Goal: Navigation & Orientation: Find specific page/section

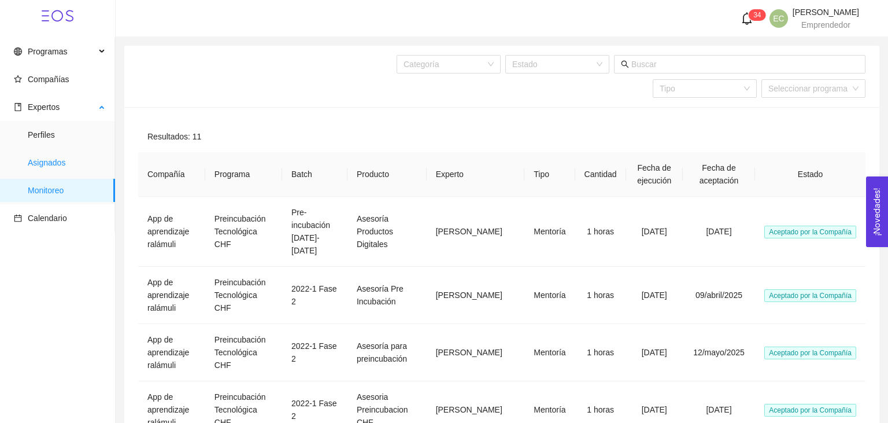
click at [73, 156] on span "Asignados" at bounding box center [67, 162] width 78 height 23
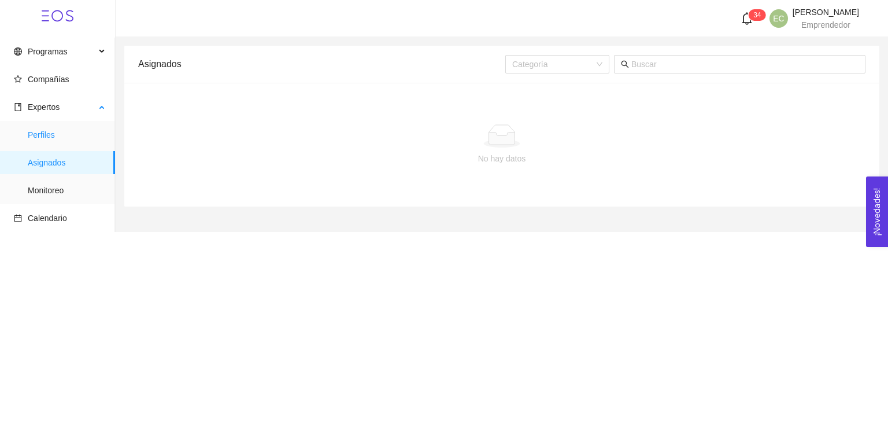
click at [94, 139] on span "Perfiles" at bounding box center [67, 134] width 78 height 23
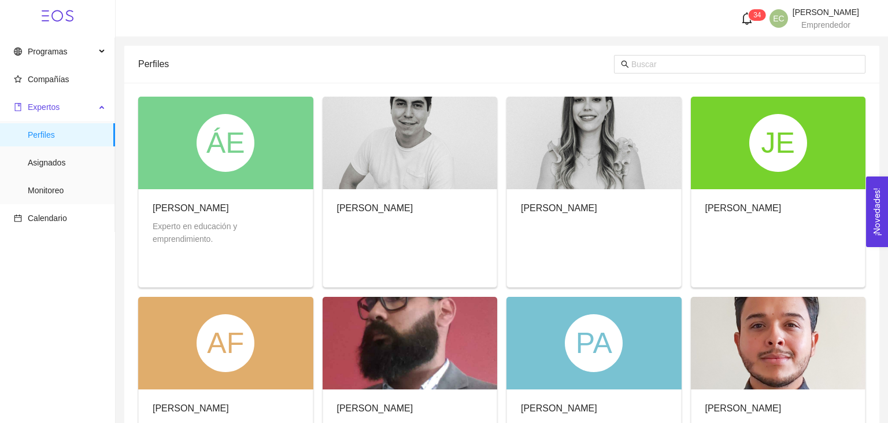
click at [79, 108] on span "Expertos" at bounding box center [55, 106] width 82 height 23
click at [73, 129] on span "Perfiles" at bounding box center [67, 134] width 78 height 23
click at [68, 170] on span "Asignados" at bounding box center [67, 162] width 78 height 23
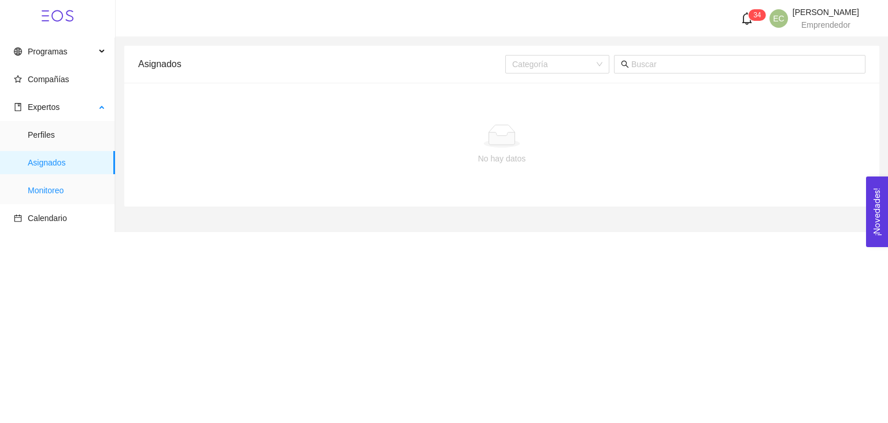
click at [59, 201] on span "Monitoreo" at bounding box center [67, 190] width 78 height 23
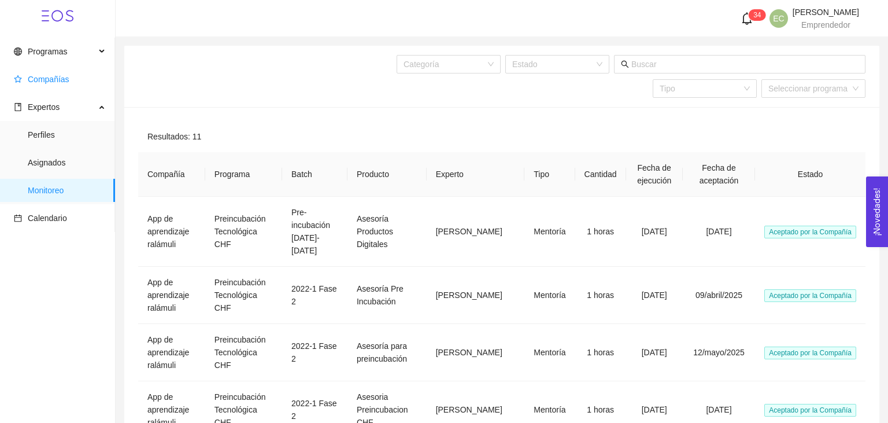
click at [67, 80] on span "Compañías" at bounding box center [49, 79] width 42 height 9
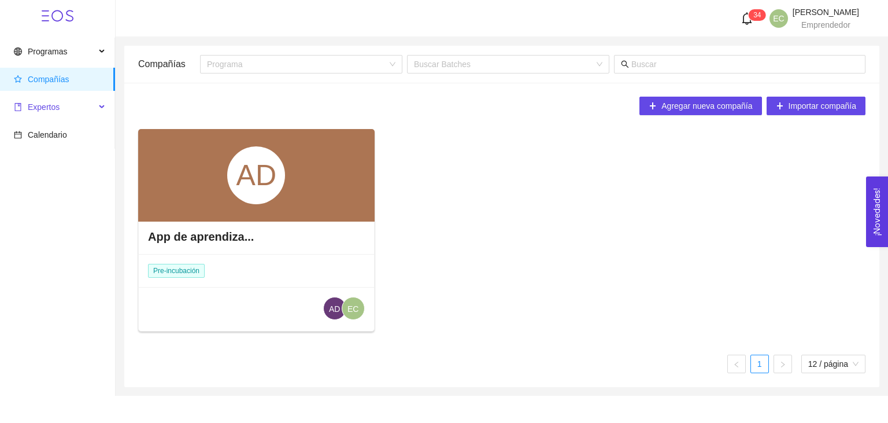
click at [61, 114] on span "Expertos" at bounding box center [55, 106] width 82 height 23
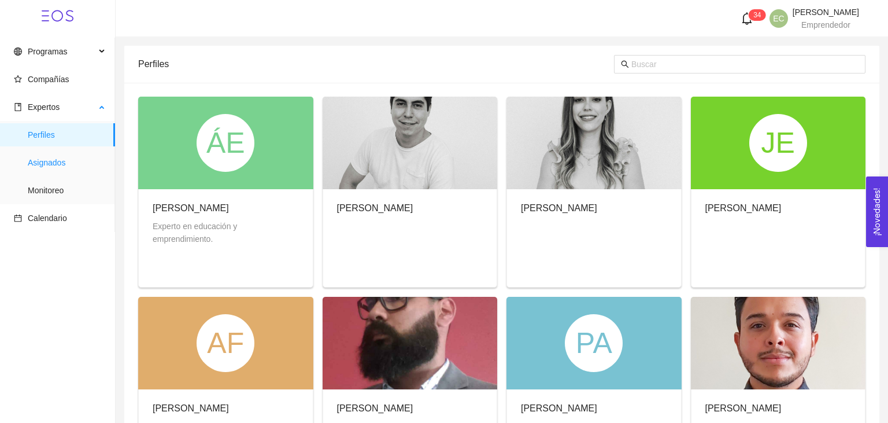
click at [54, 158] on span "Asignados" at bounding box center [67, 162] width 78 height 23
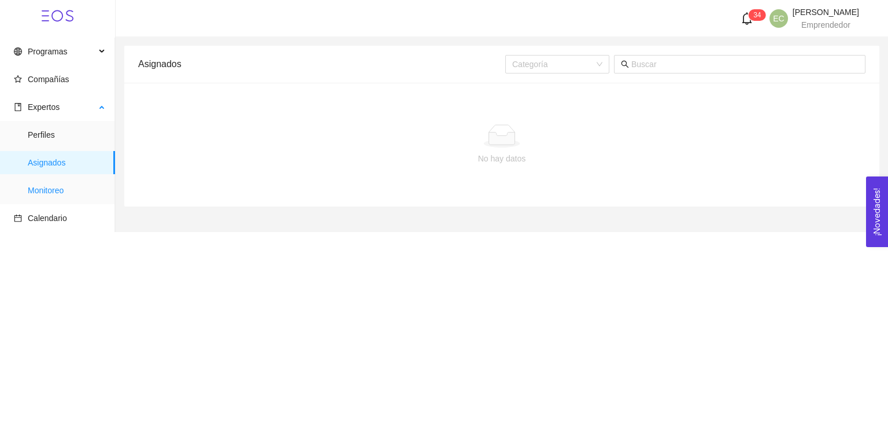
click at [67, 184] on span "Monitoreo" at bounding box center [67, 190] width 78 height 23
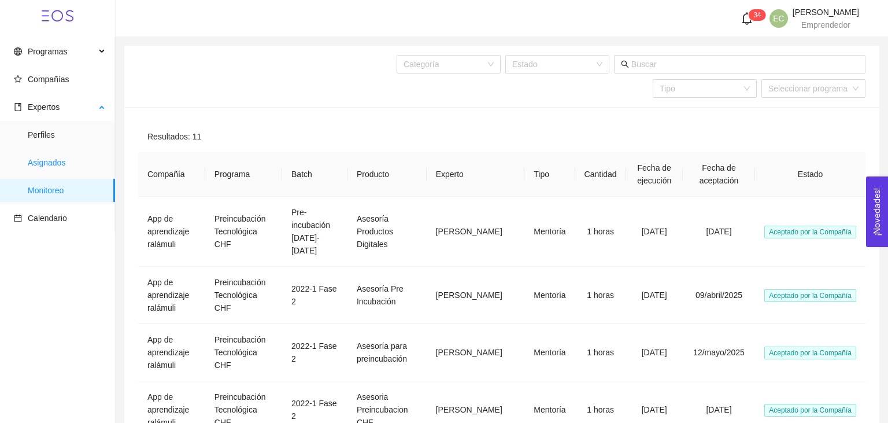
click at [63, 161] on span "Asignados" at bounding box center [67, 162] width 78 height 23
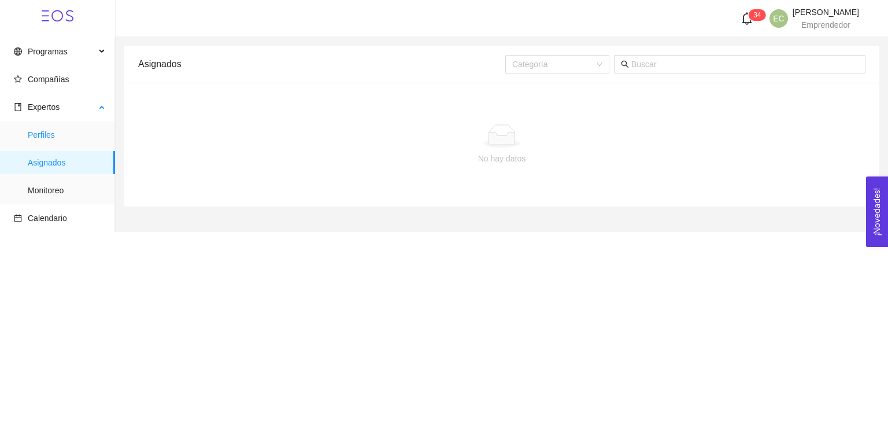
click at [73, 135] on span "Perfiles" at bounding box center [67, 134] width 78 height 23
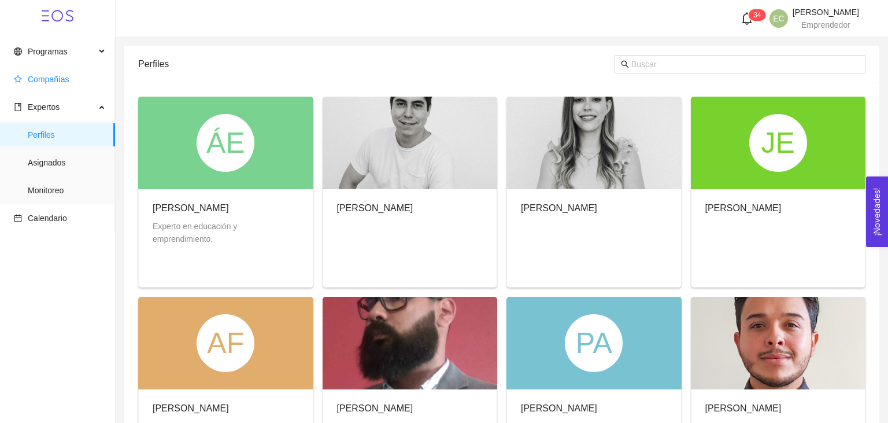
click at [72, 80] on span "Compañías" at bounding box center [60, 79] width 92 height 23
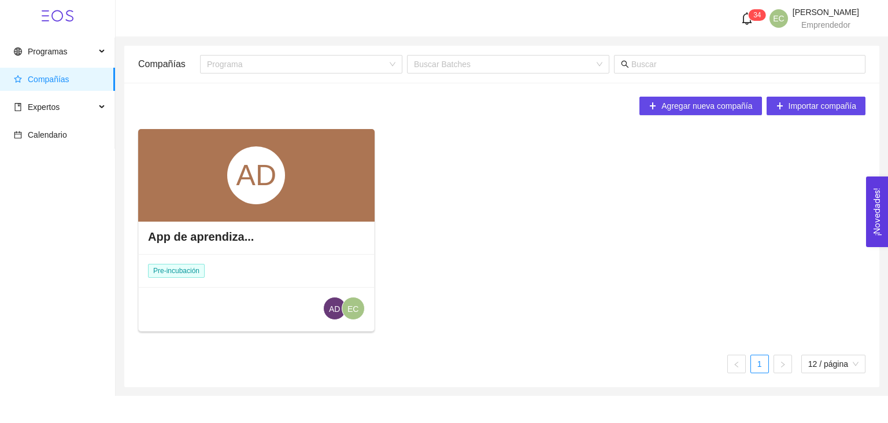
click at [214, 169] on div "AD" at bounding box center [256, 175] width 236 height 93
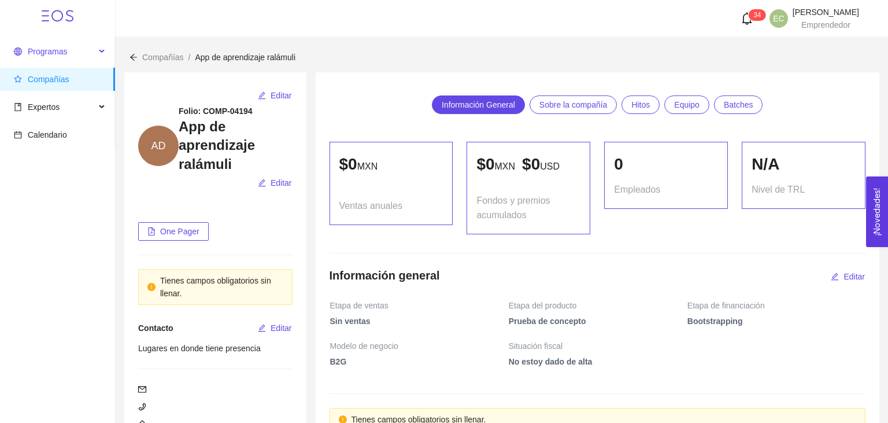
click at [80, 58] on span "Programas" at bounding box center [55, 51] width 82 height 23
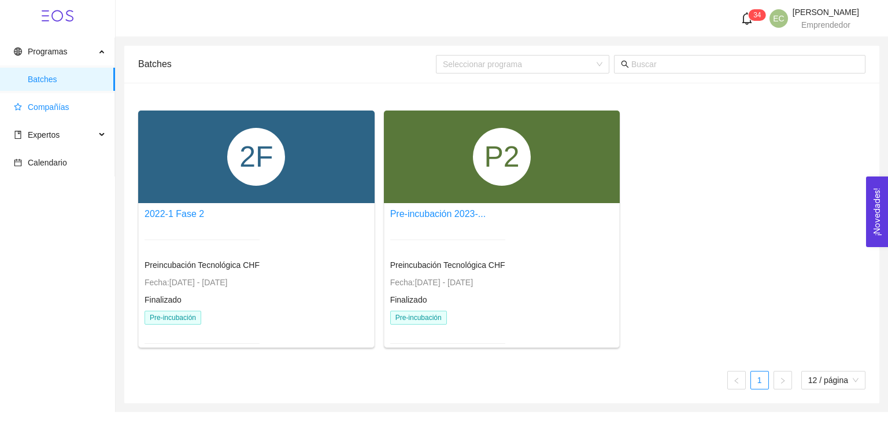
click at [89, 114] on span "Compañías" at bounding box center [60, 106] width 92 height 23
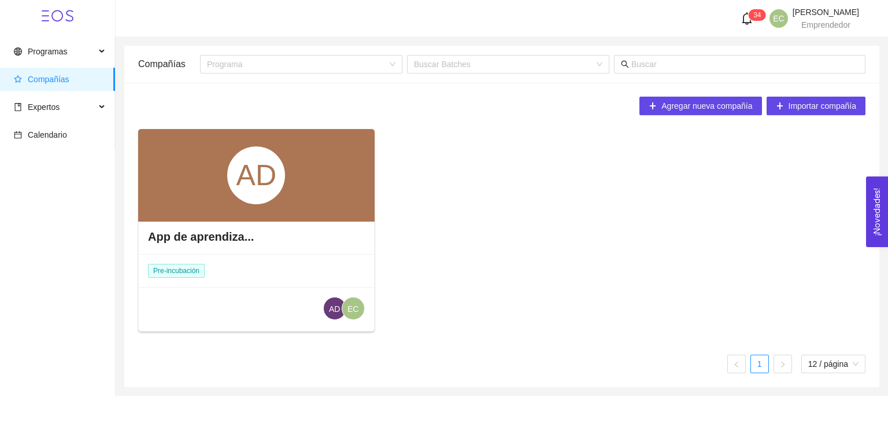
click at [89, 114] on span "Expertos" at bounding box center [55, 106] width 82 height 23
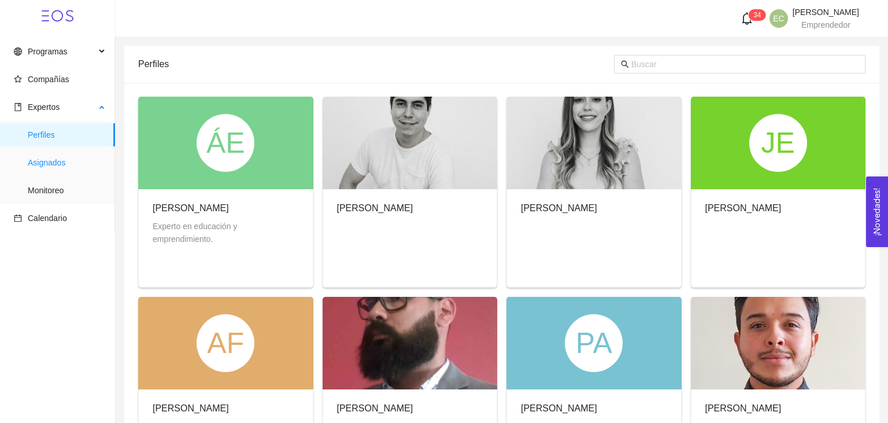
click at [56, 161] on span "Asignados" at bounding box center [67, 162] width 78 height 23
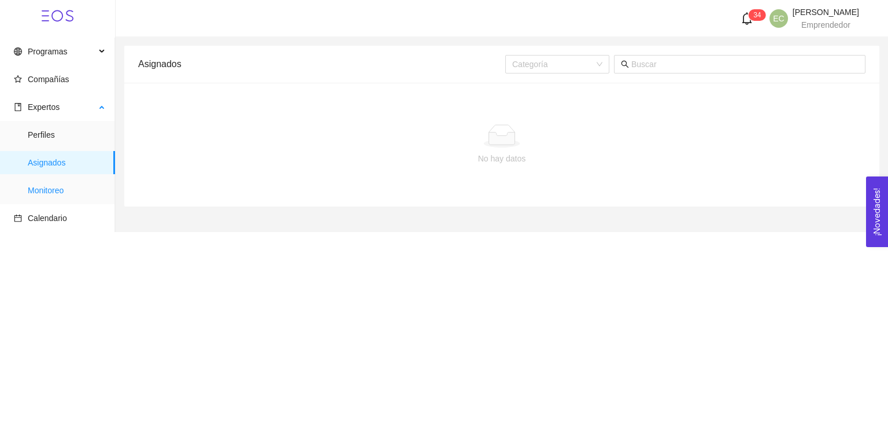
click at [68, 186] on span "Monitoreo" at bounding box center [67, 190] width 78 height 23
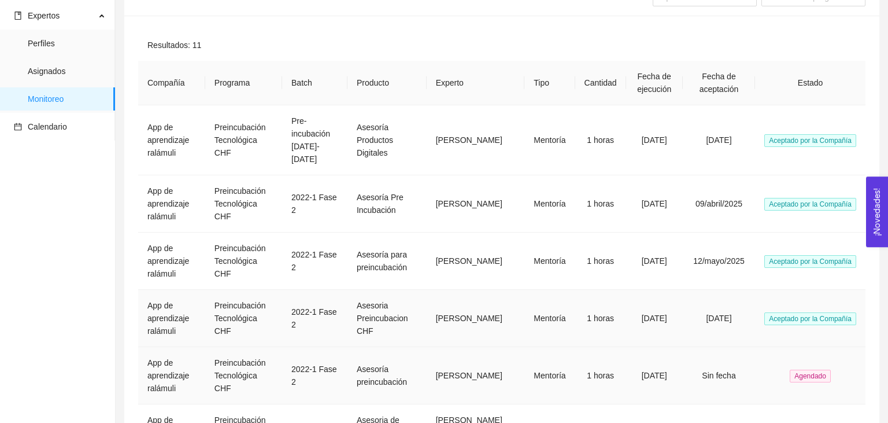
scroll to position [90, 0]
